Goal: Task Accomplishment & Management: Manage account settings

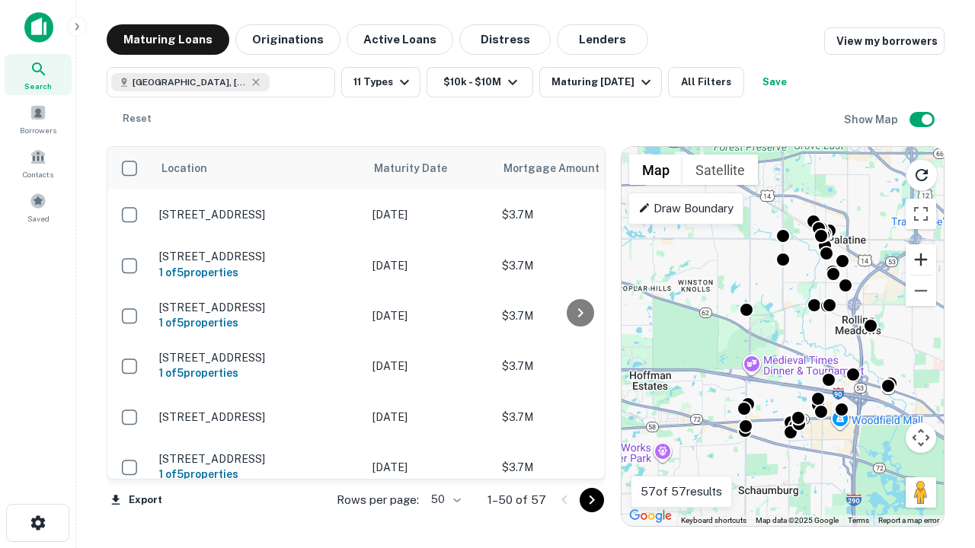
click at [921, 260] on button "Zoom in" at bounding box center [920, 259] width 30 height 30
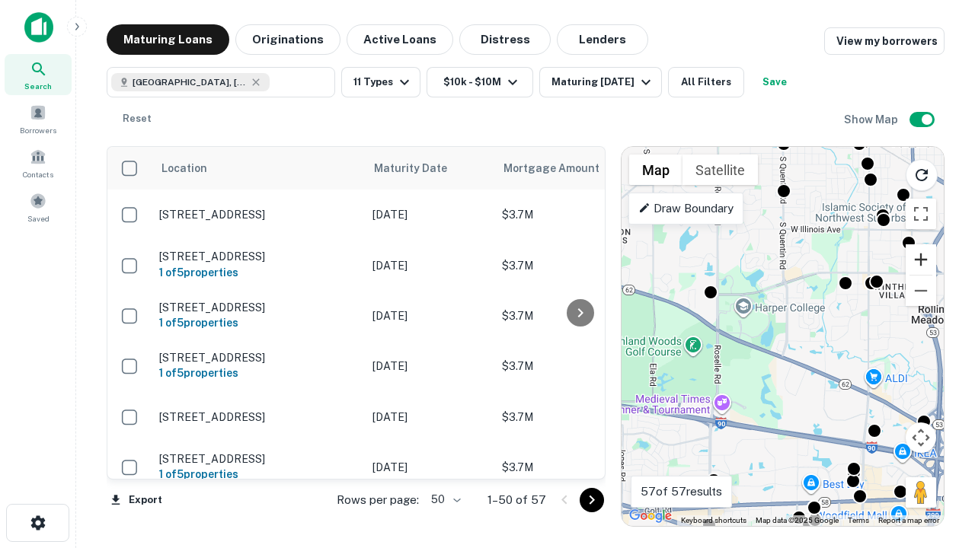
click at [921, 260] on button "Zoom in" at bounding box center [920, 259] width 30 height 30
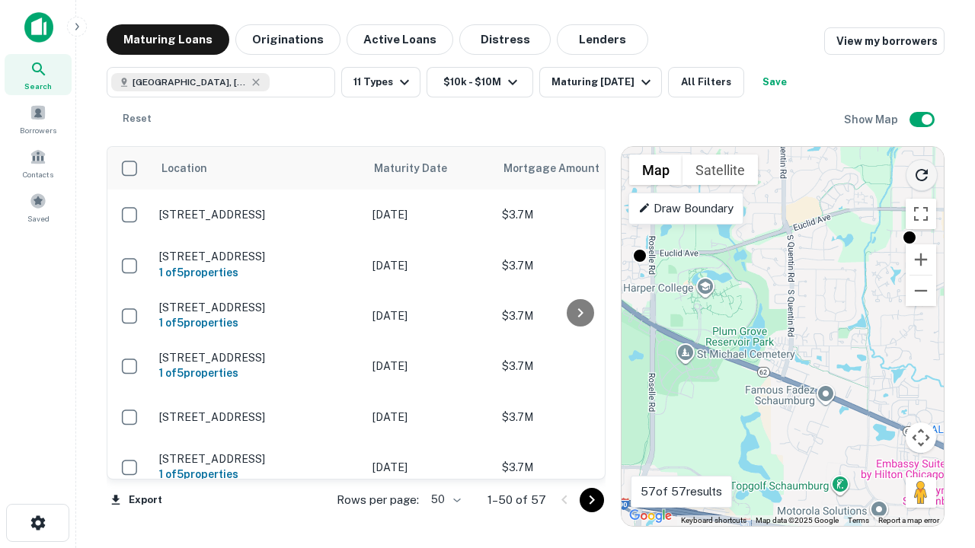
click at [921, 172] on icon "Reload search area" at bounding box center [921, 175] width 18 height 18
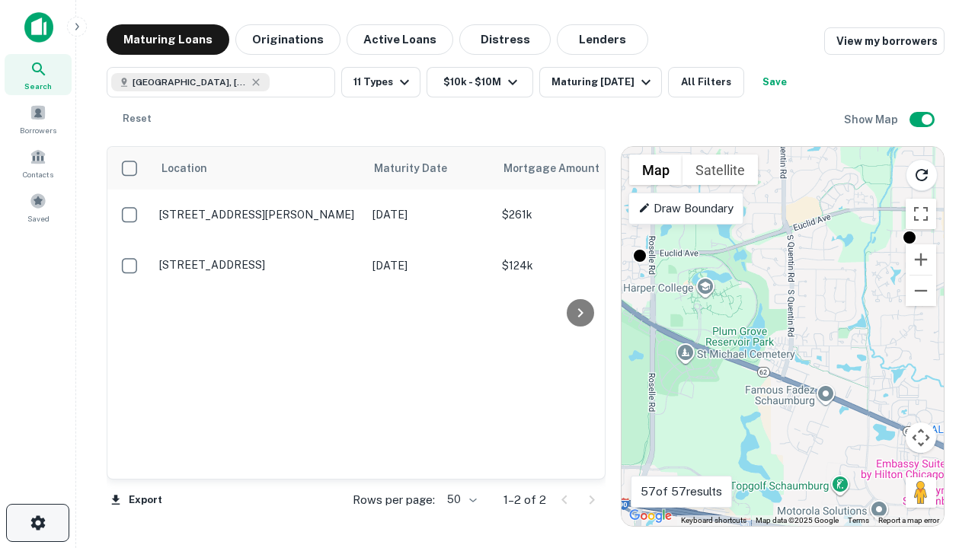
click at [37, 523] on icon "button" at bounding box center [38, 523] width 18 height 18
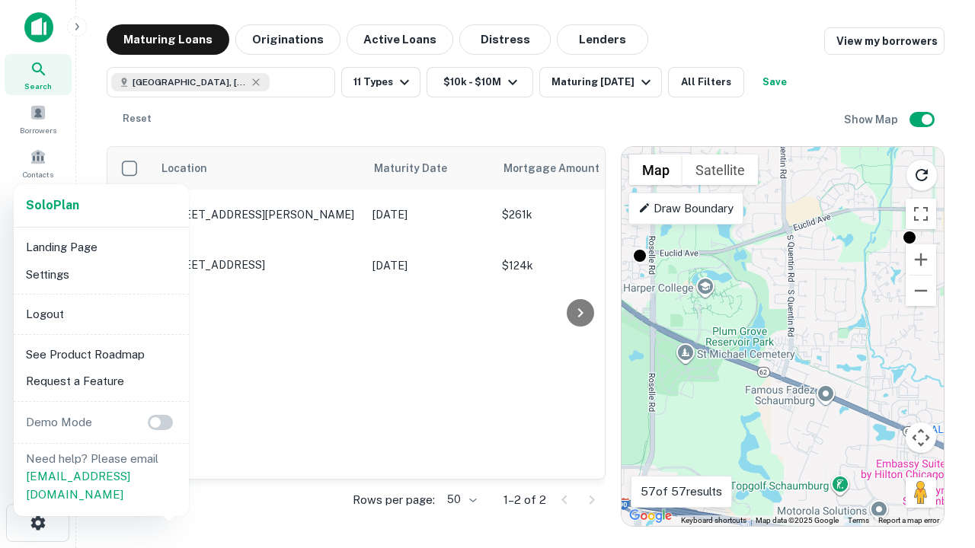
click at [101, 314] on li "Logout" at bounding box center [101, 314] width 163 height 27
